Goal: Task Accomplishment & Management: Complete application form

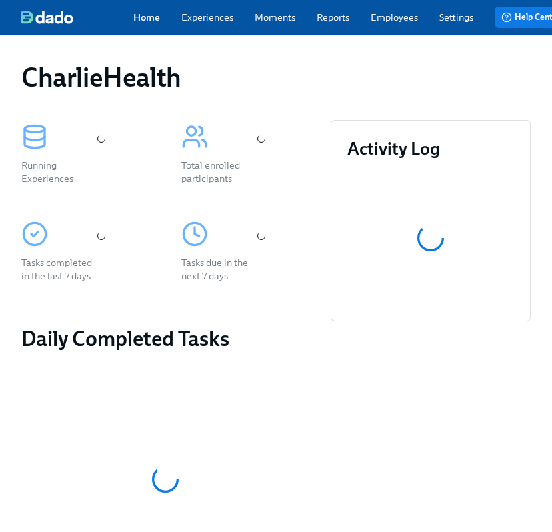
click at [383, 24] on link "Employees" at bounding box center [394, 17] width 47 height 13
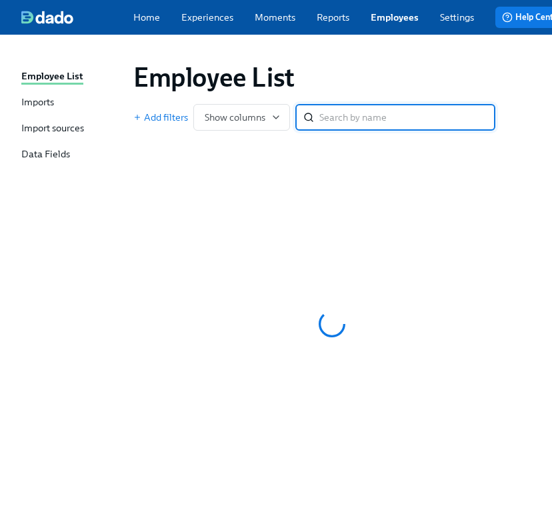
click at [378, 23] on link "Employees" at bounding box center [395, 17] width 48 height 13
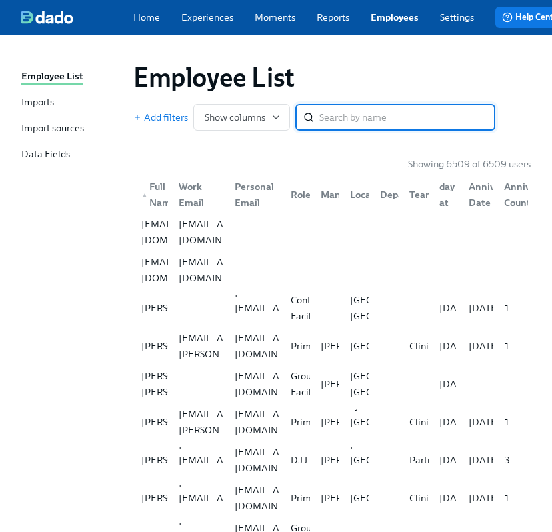
click at [347, 121] on input "search" at bounding box center [408, 117] width 176 height 27
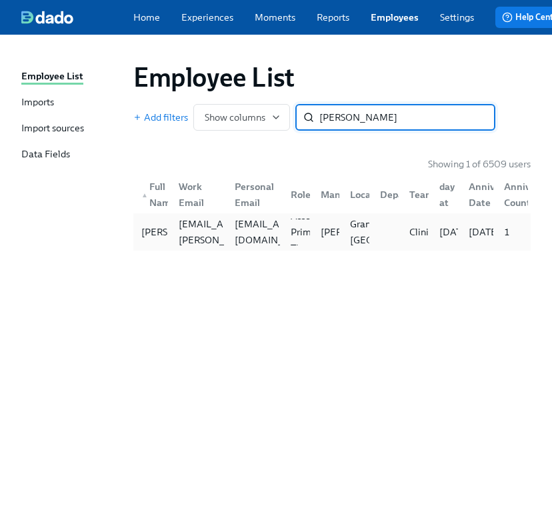
type input "kellog"
click at [282, 251] on div "Sarah Kellogg sarah.kellogg@charliehealth.com slkostrna@gmail.com Assoc Primary…" at bounding box center [332, 231] width 398 height 37
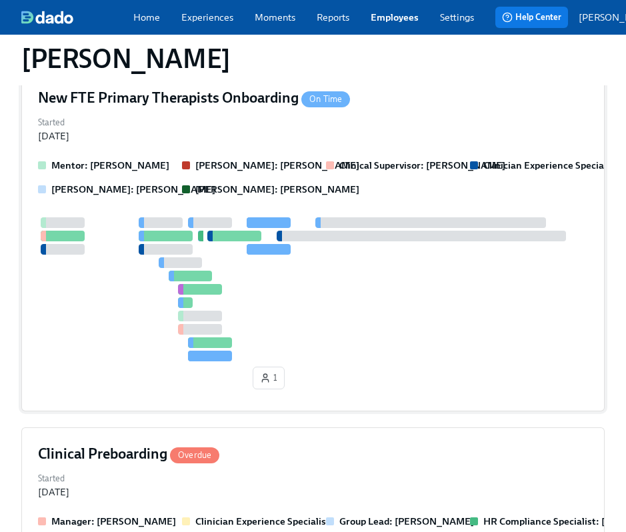
scroll to position [240, 0]
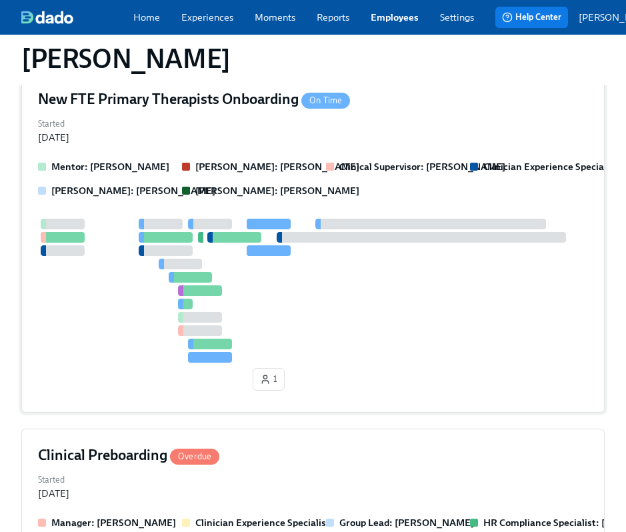
click at [196, 270] on div at bounding box center [313, 291] width 550 height 144
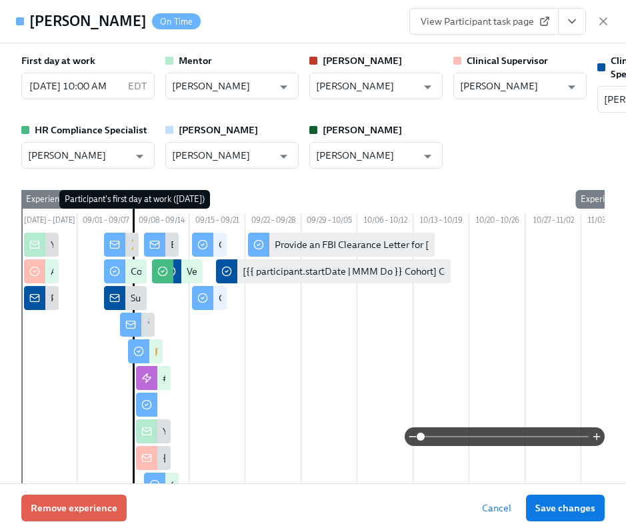
click at [383, 15] on icon "View task page" at bounding box center [572, 21] width 13 height 13
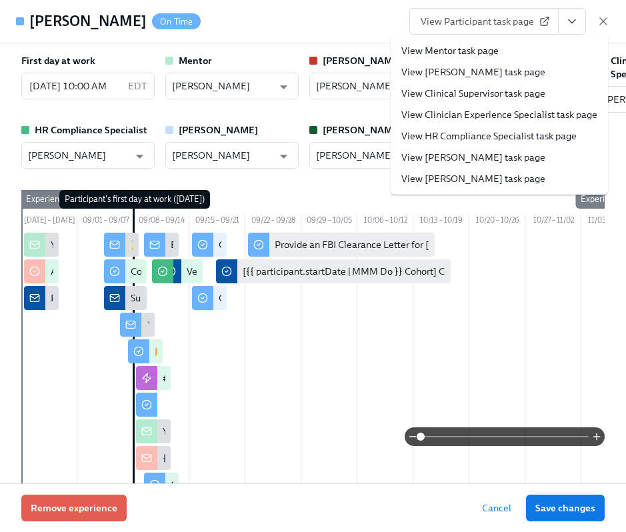
click at [383, 131] on link "View HR Compliance Specialist task page" at bounding box center [489, 135] width 175 height 13
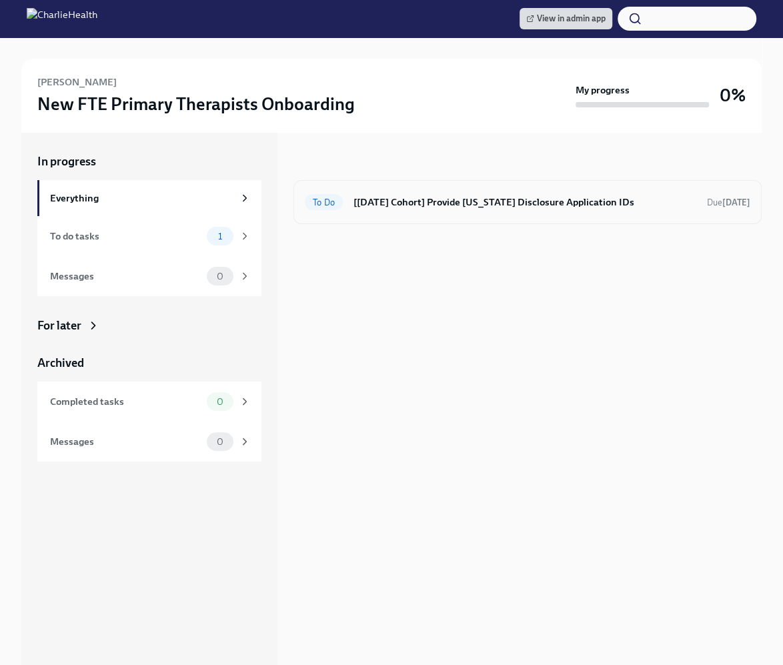
click at [450, 202] on h6 "[Sep 8th Cohort] Provide Utah Disclosure Application IDs" at bounding box center [525, 202] width 343 height 15
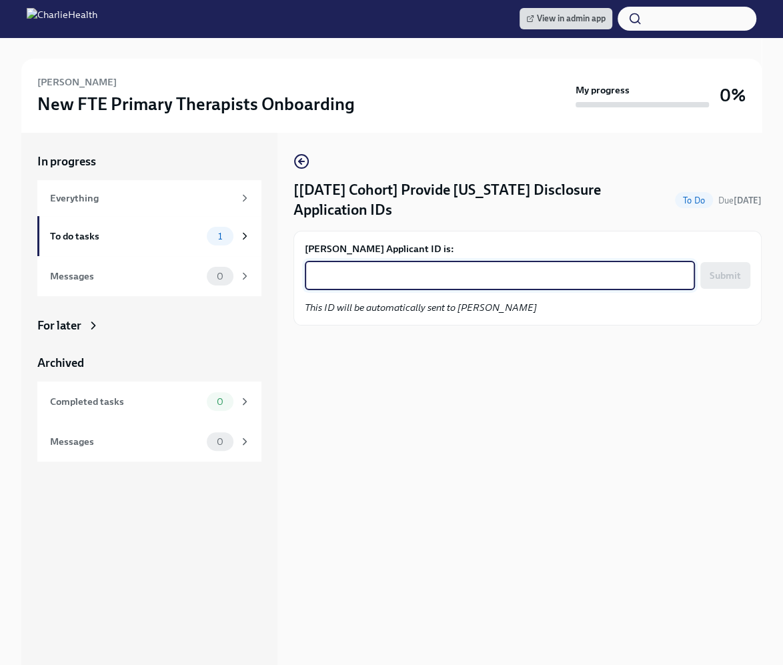
click at [421, 274] on textarea "Sarah Kellogg's Applicant ID is:" at bounding box center [500, 276] width 374 height 16
paste textarea "1250804"
type textarea "1250804"
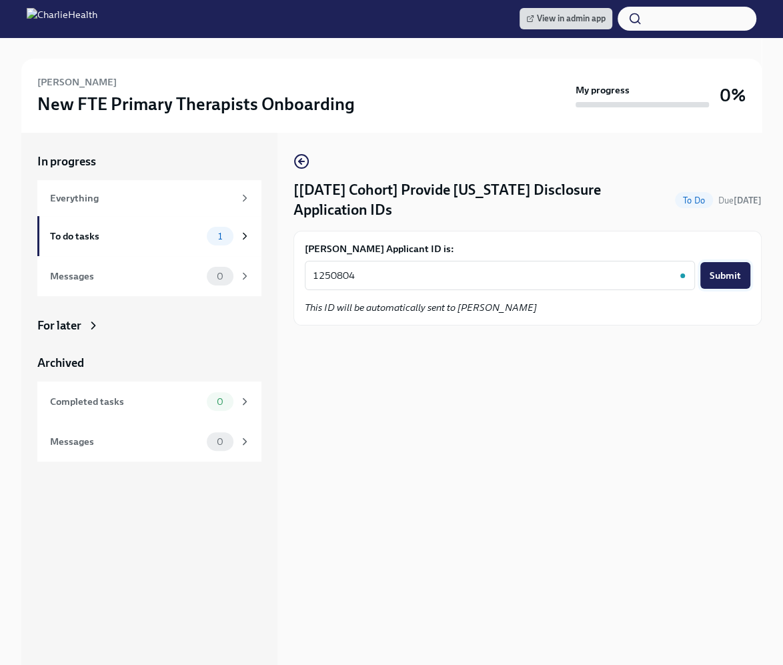
click at [716, 272] on span "Submit" at bounding box center [725, 275] width 31 height 13
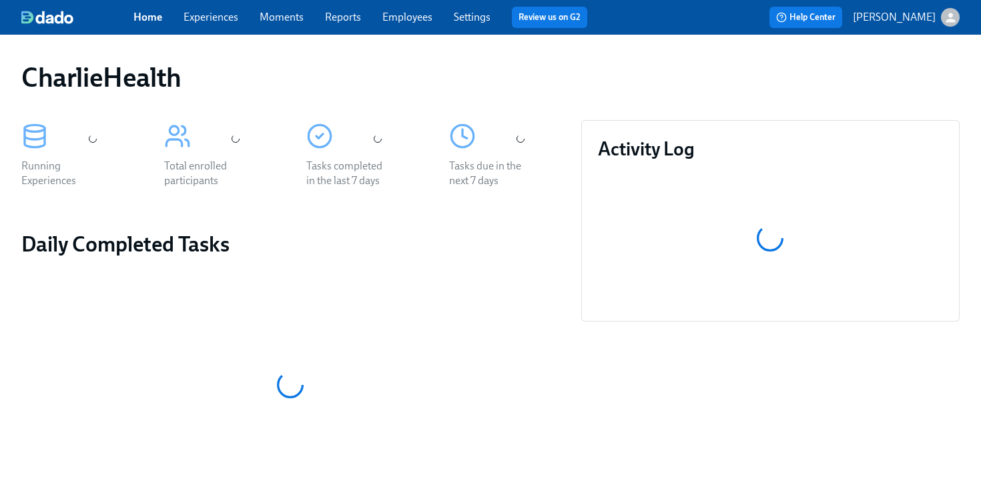
click at [450, 51] on div "CharlieHealth" at bounding box center [490, 77] width 959 height 53
click at [404, 16] on link "Employees" at bounding box center [407, 17] width 50 height 13
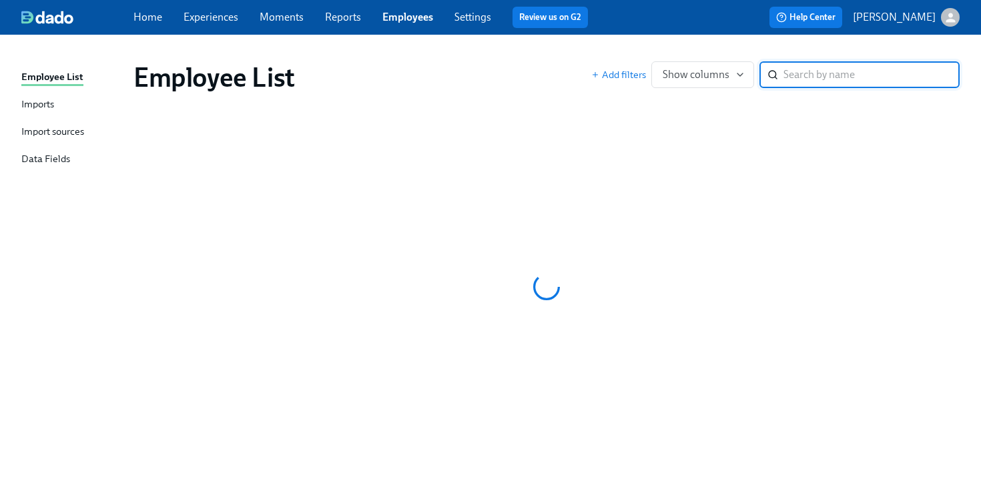
click at [788, 78] on input "search" at bounding box center [871, 74] width 176 height 27
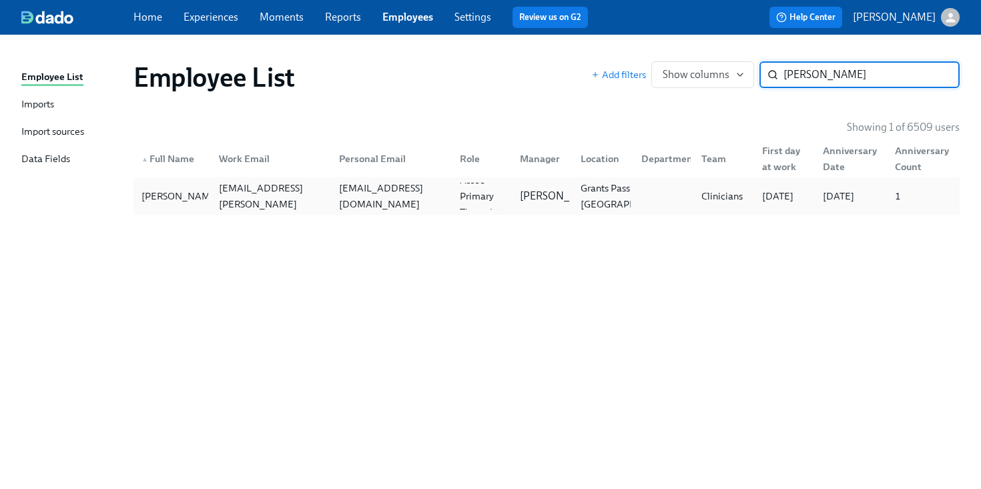
type input "kellogg"
click at [360, 185] on div "slkostrna@gmail.com" at bounding box center [388, 196] width 121 height 27
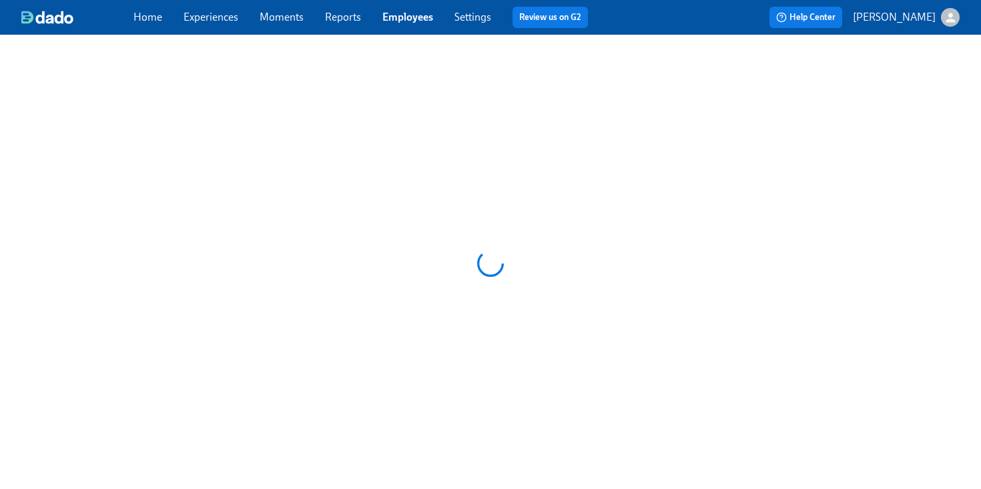
click at [360, 185] on div at bounding box center [490, 263] width 981 height 457
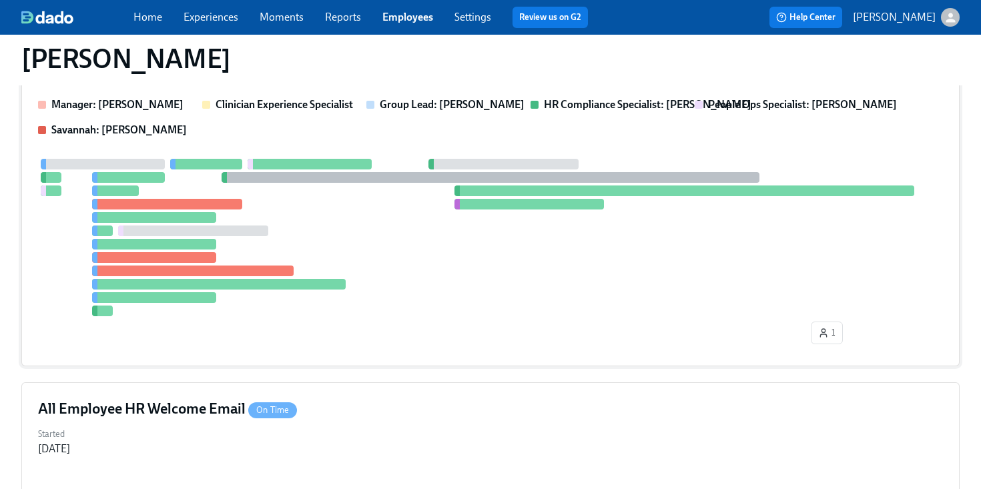
scroll to position [584, 0]
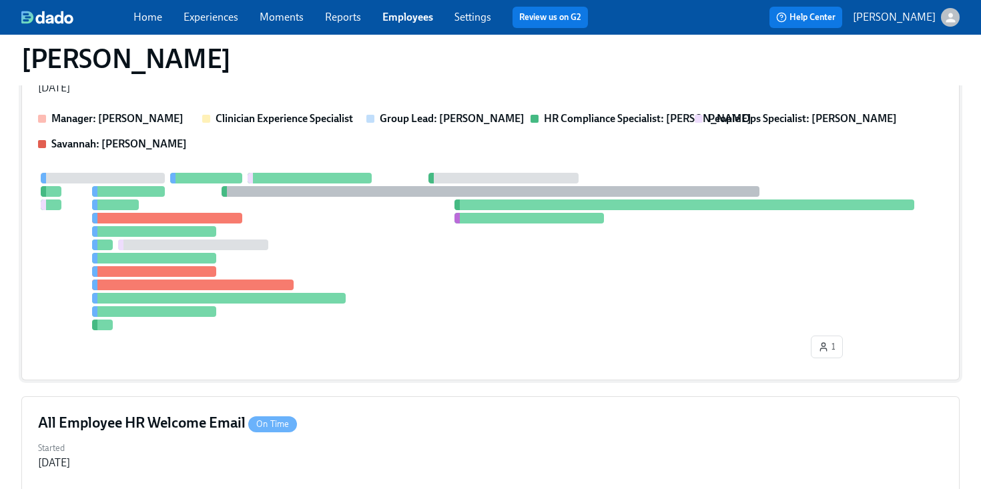
click at [476, 228] on div at bounding box center [490, 251] width 905 height 157
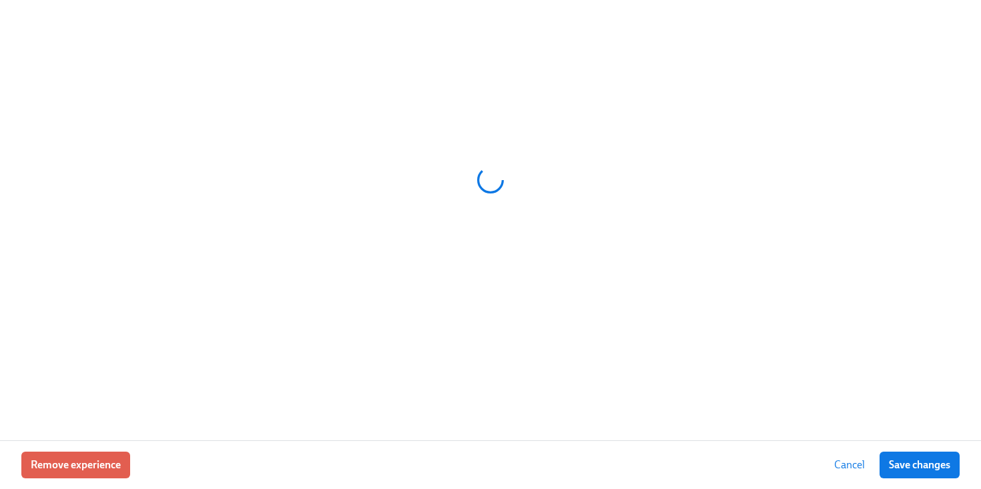
click at [476, 228] on div at bounding box center [490, 180] width 938 height 334
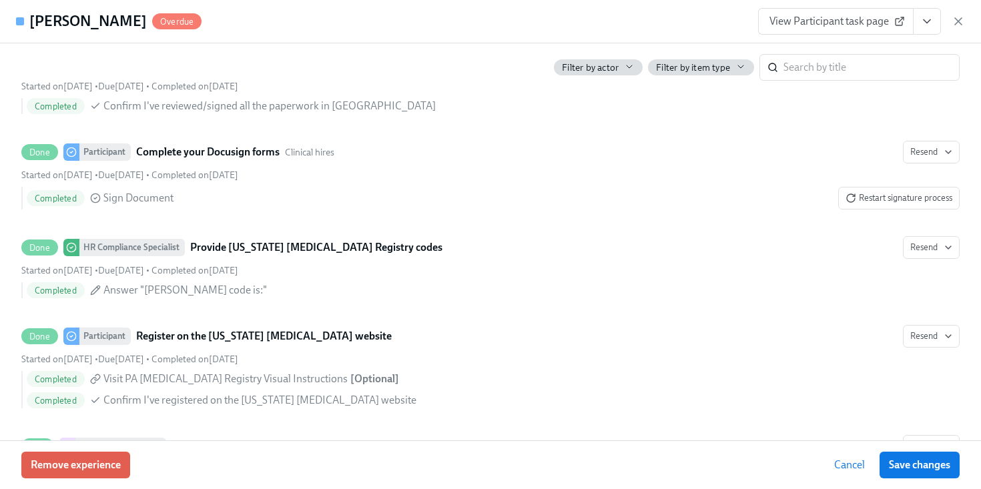
scroll to position [2172, 0]
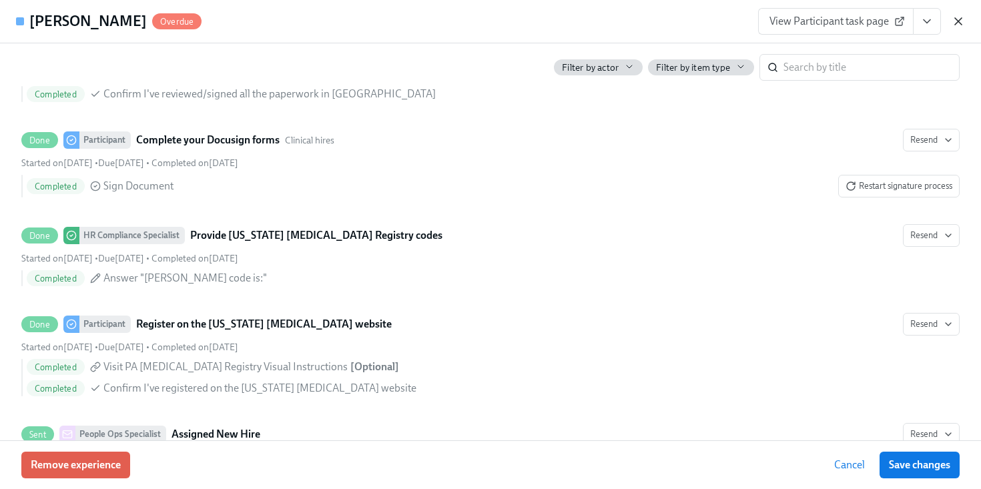
click at [956, 22] on icon "button" at bounding box center [957, 21] width 13 height 13
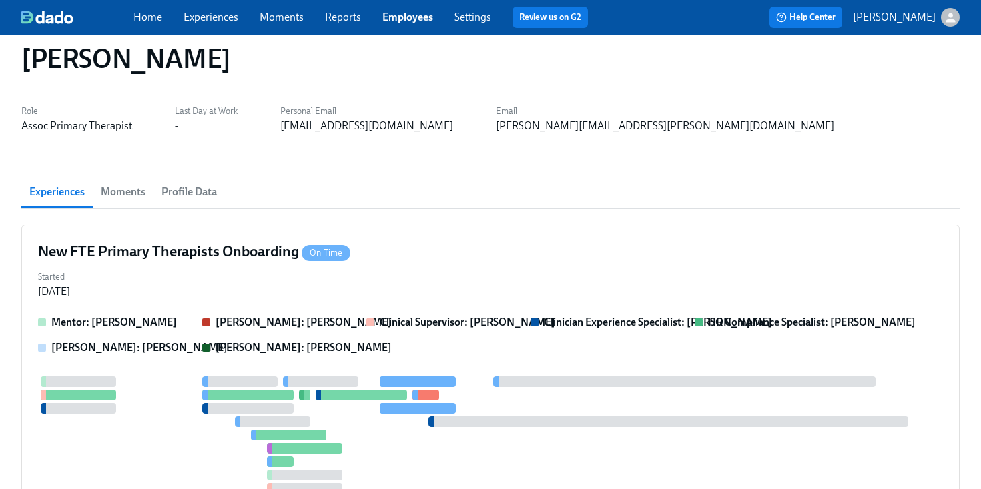
scroll to position [0, 0]
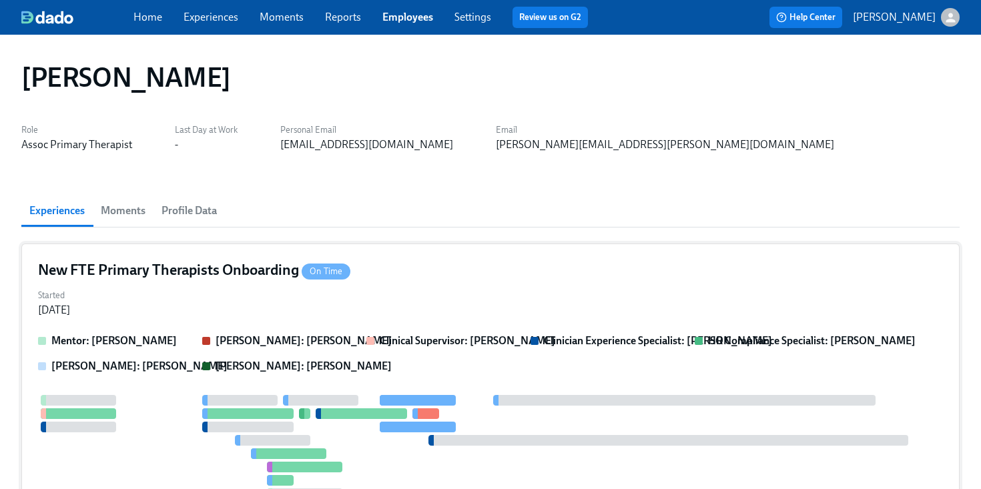
click at [382, 276] on div "New FTE Primary Therapists Onboarding On Time" at bounding box center [490, 270] width 905 height 20
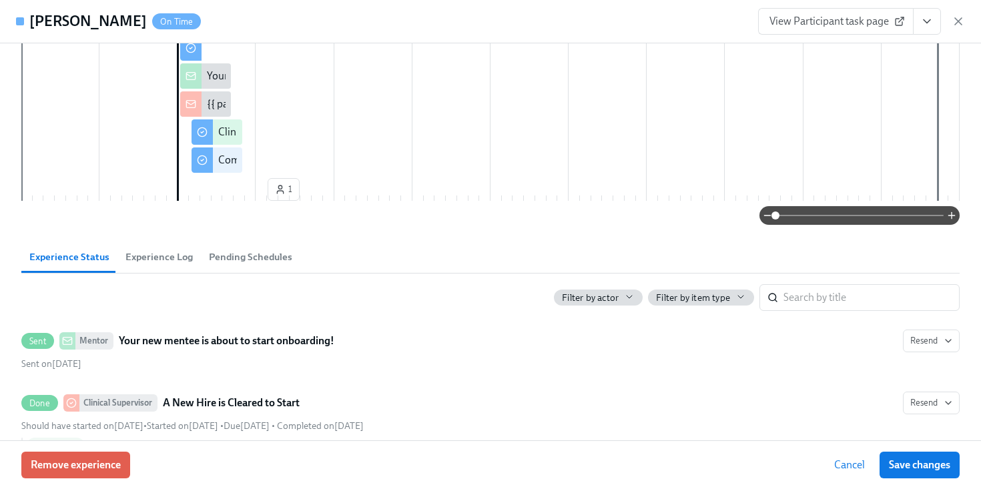
scroll to position [264, 0]
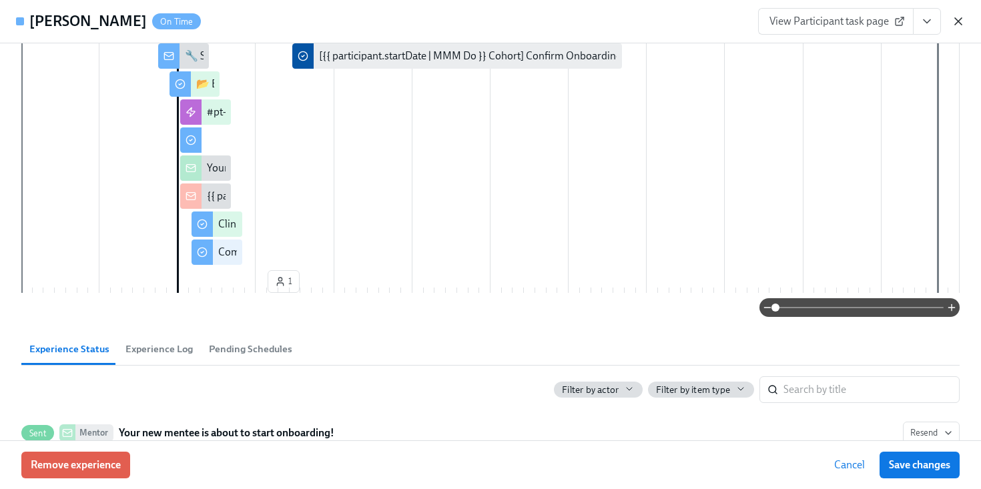
click at [958, 19] on icon "button" at bounding box center [957, 21] width 13 height 13
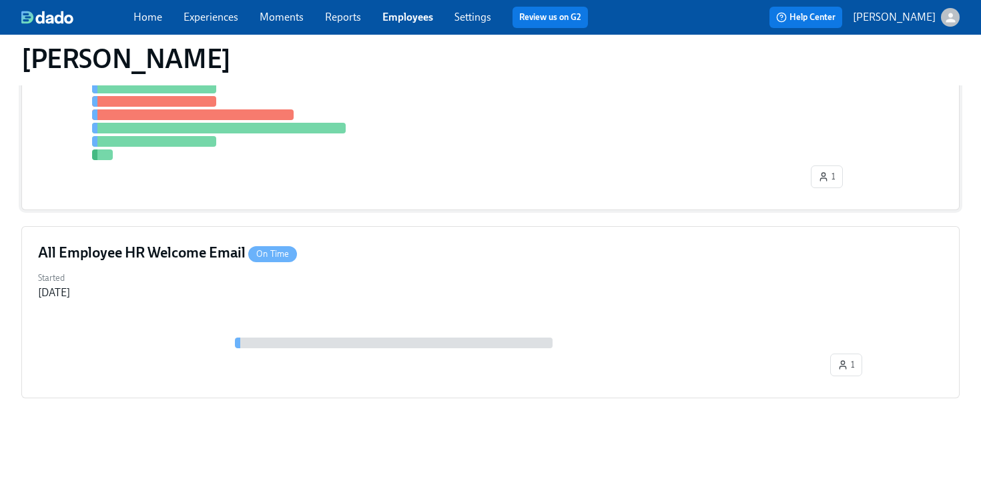
scroll to position [634, 0]
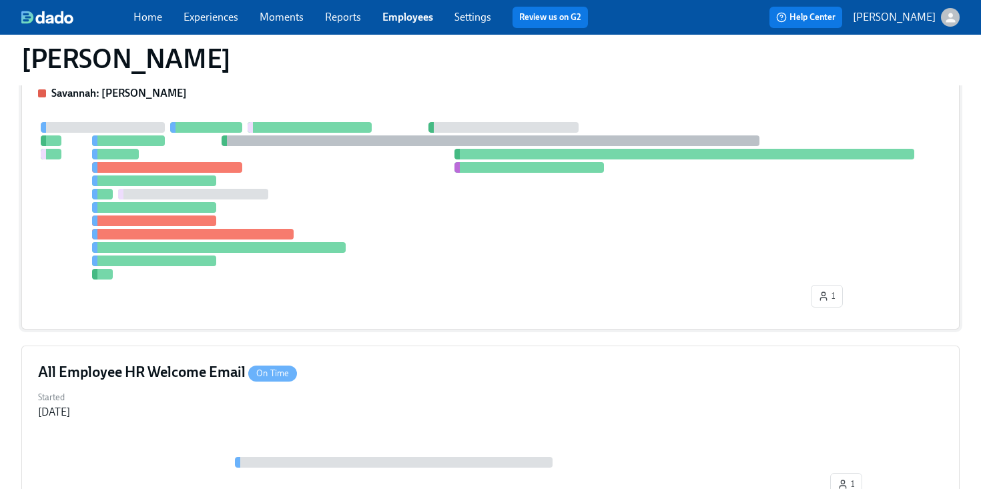
click at [528, 203] on div at bounding box center [490, 200] width 905 height 157
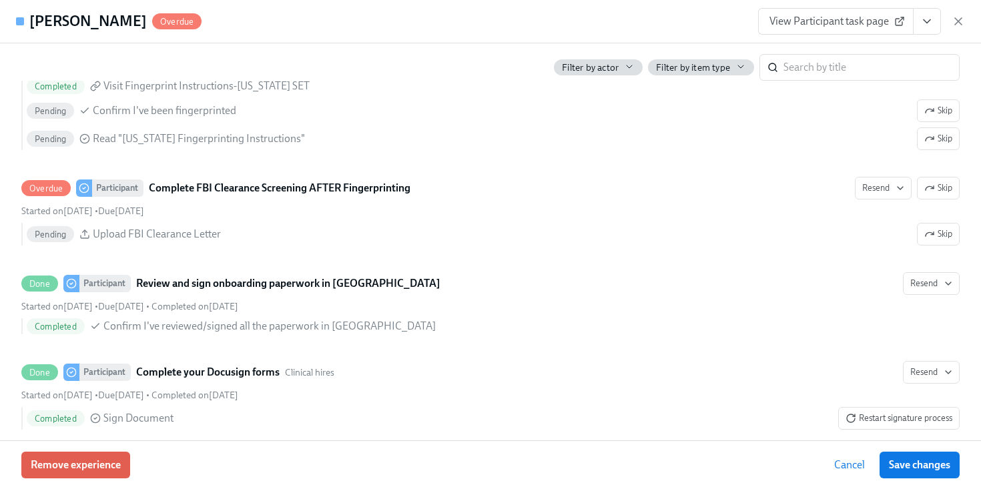
scroll to position [1939, 0]
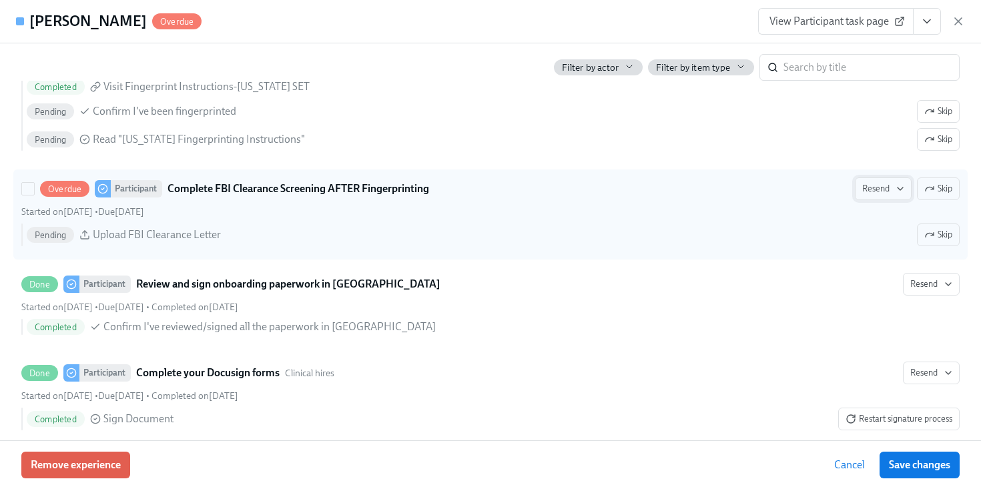
click at [891, 185] on span "Resend" at bounding box center [883, 188] width 42 height 13
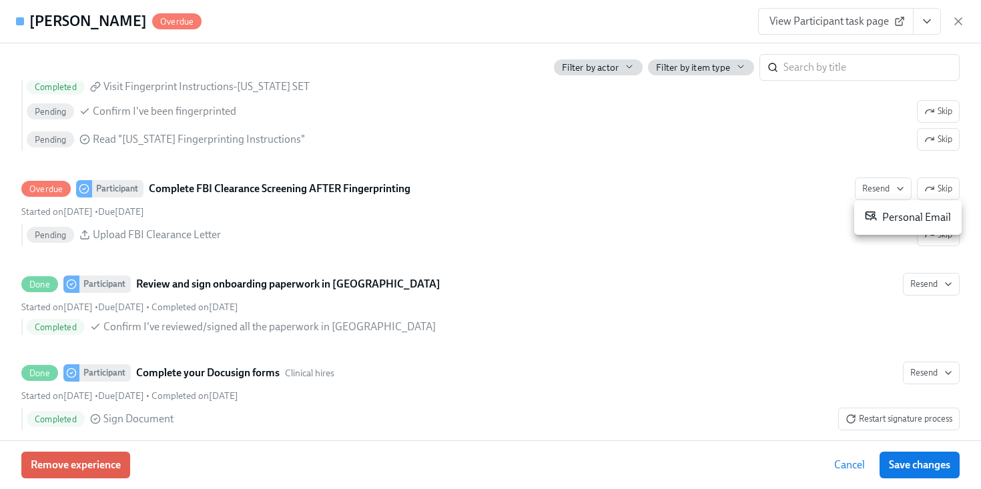
click at [674, 26] on div at bounding box center [490, 244] width 981 height 489
